Goal: Information Seeking & Learning: Check status

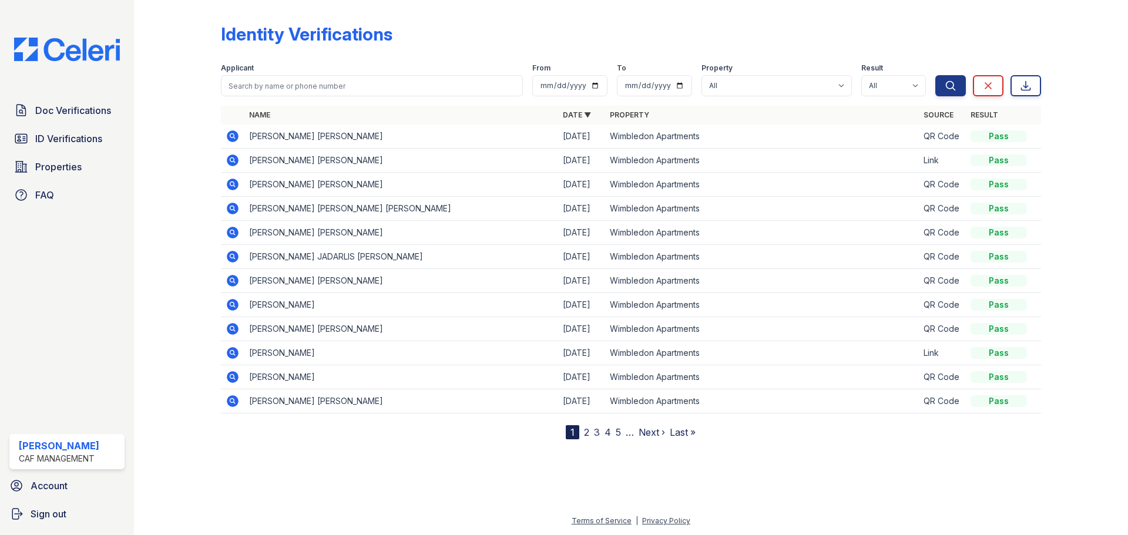
click at [270, 89] on input "search" at bounding box center [372, 85] width 302 height 21
type input "oscar"
click at [935, 75] on button "Search" at bounding box center [950, 85] width 31 height 21
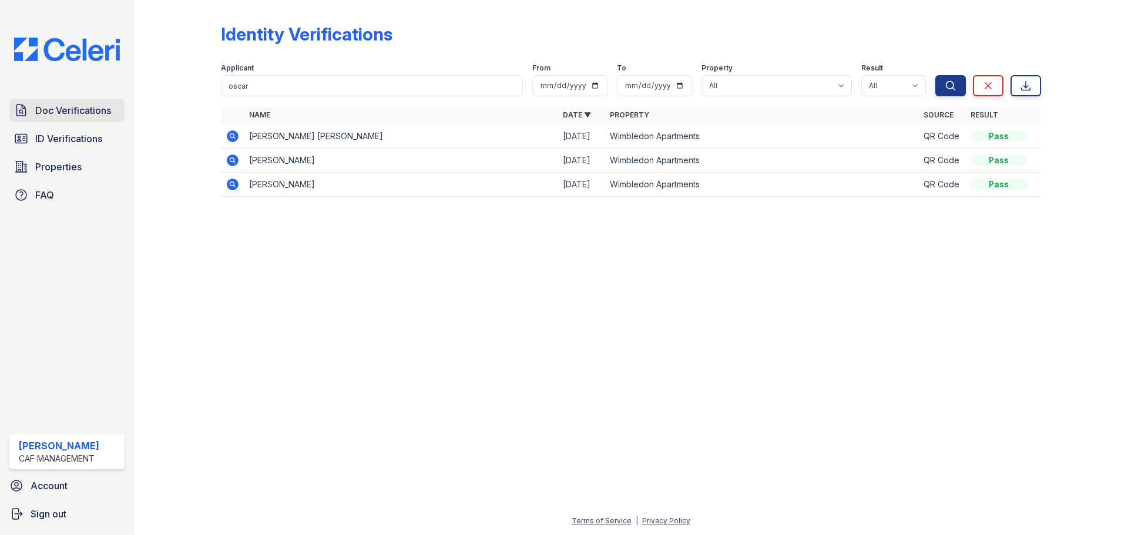
click at [89, 116] on span "Doc Verifications" at bounding box center [73, 110] width 76 height 14
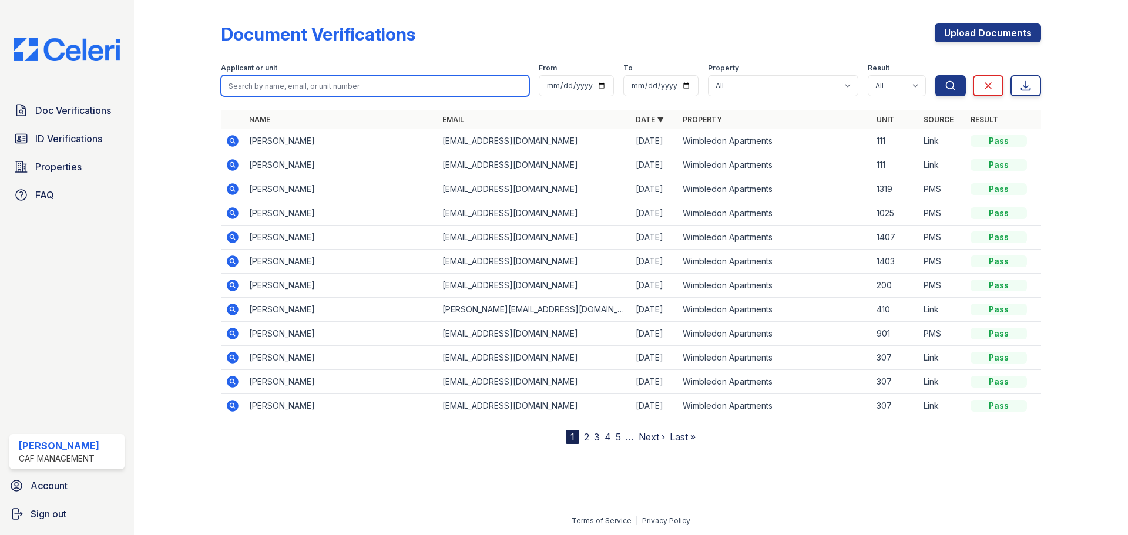
drag, startPoint x: 352, startPoint y: 86, endPoint x: 363, endPoint y: 93, distance: 13.5
click at [352, 86] on input "search" at bounding box center [375, 85] width 308 height 21
type input "oscar"
click at [935, 75] on button "Search" at bounding box center [950, 85] width 31 height 21
